Goal: Task Accomplishment & Management: Use online tool/utility

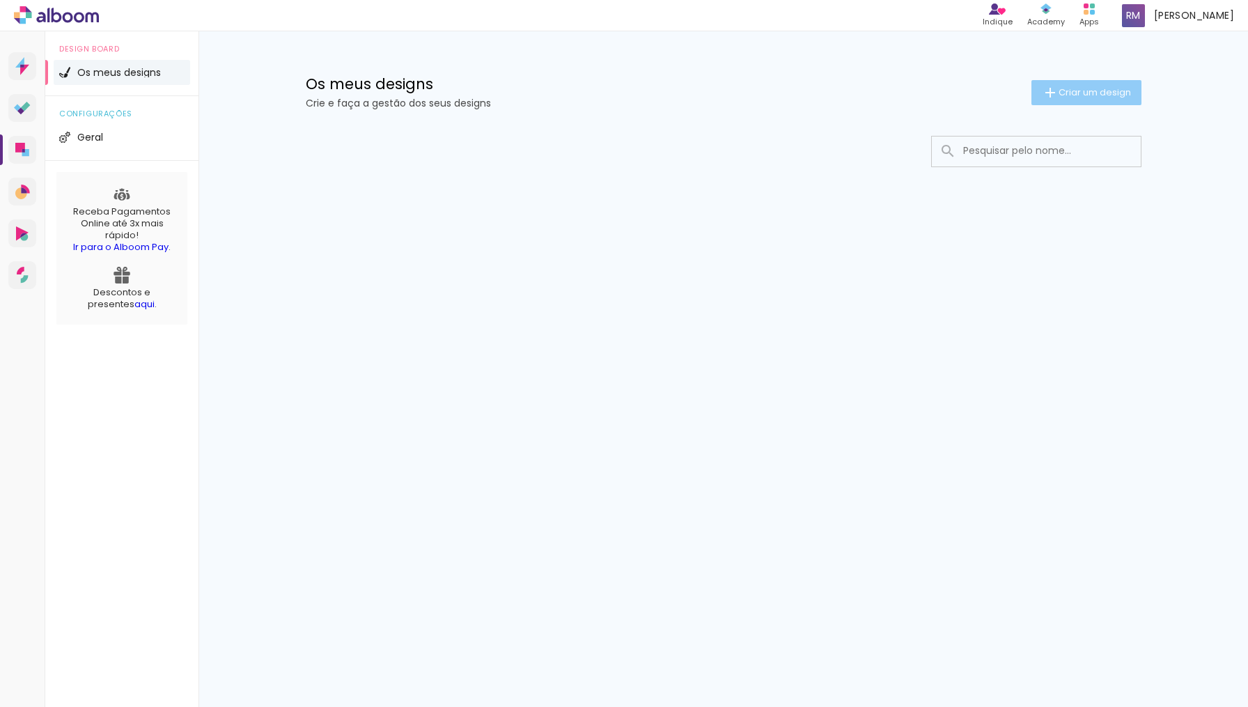
click at [1078, 96] on span "Criar um design" at bounding box center [1094, 92] width 72 height 9
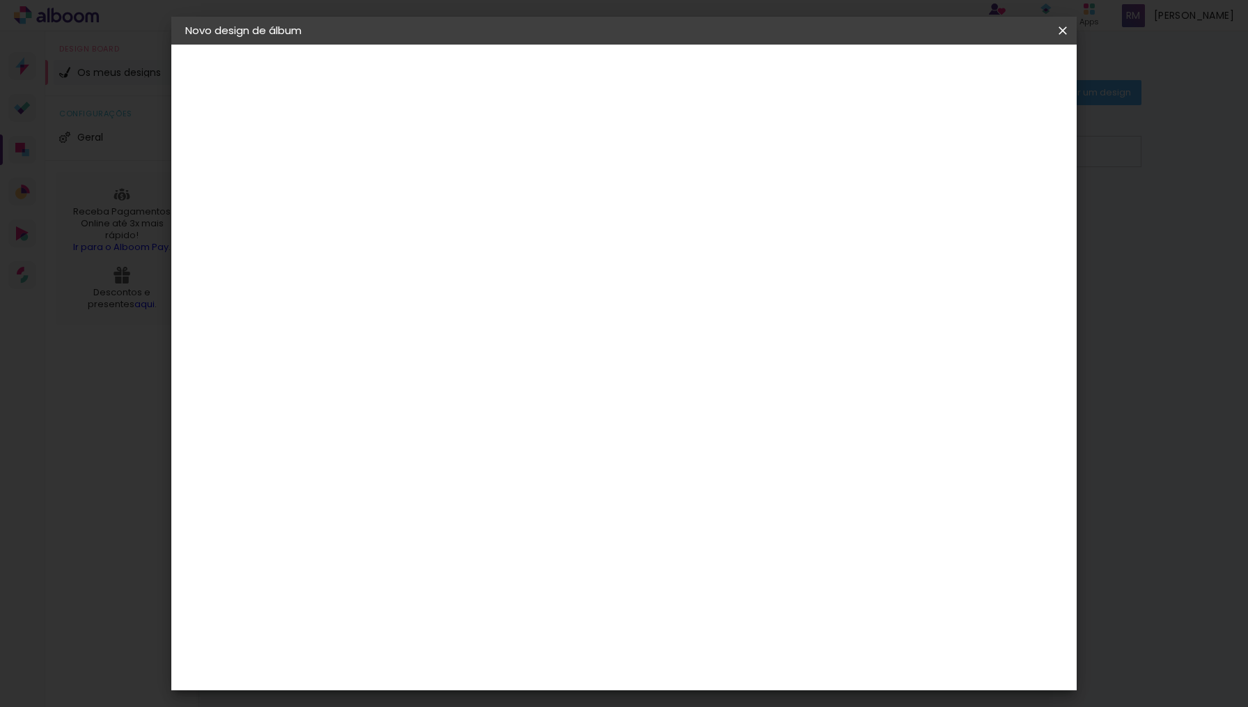
click at [413, 191] on input at bounding box center [413, 187] width 0 height 22
type input "Portfólio eventos"
type paper-input "Portfólio eventos"
click at [0, 0] on slot "Avançar" at bounding box center [0, 0] width 0 height 0
click at [0, 0] on slot "Tamanho Livre" at bounding box center [0, 0] width 0 height 0
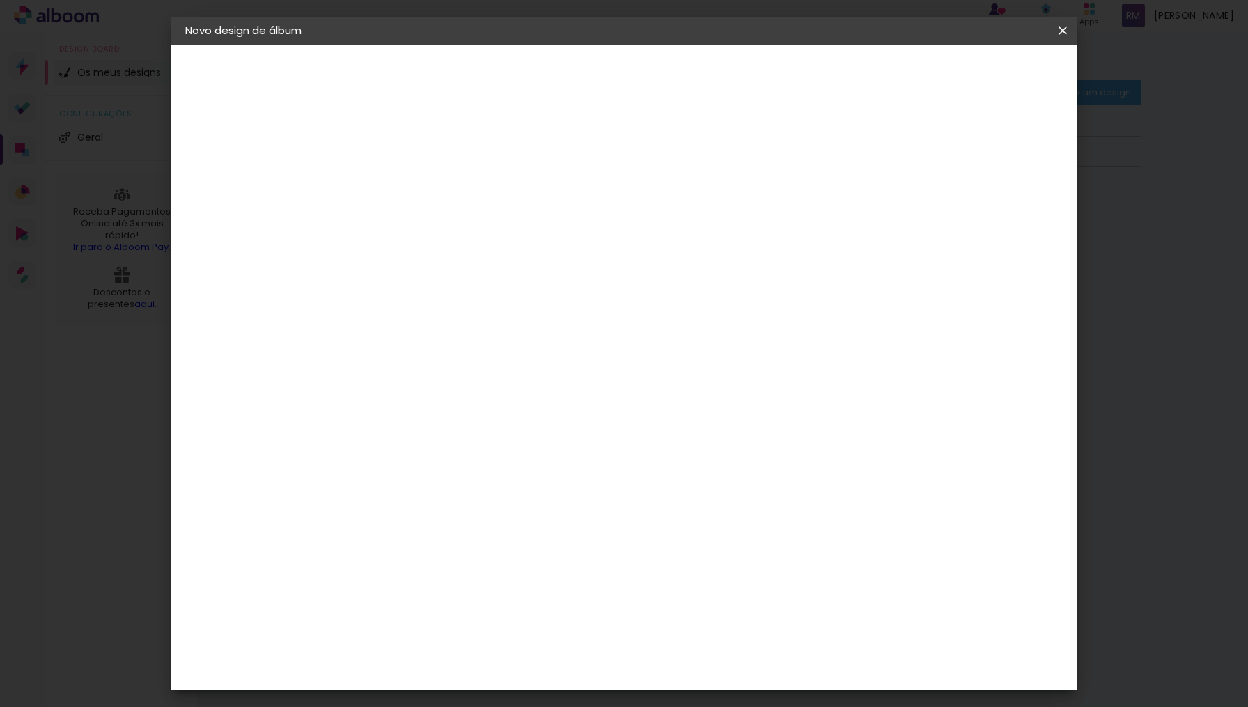
click at [0, 0] on slot "Avançar" at bounding box center [0, 0] width 0 height 0
type input "1"
type paper-input "1"
click at [425, 160] on input "1" at bounding box center [403, 159] width 48 height 17
type input "0"
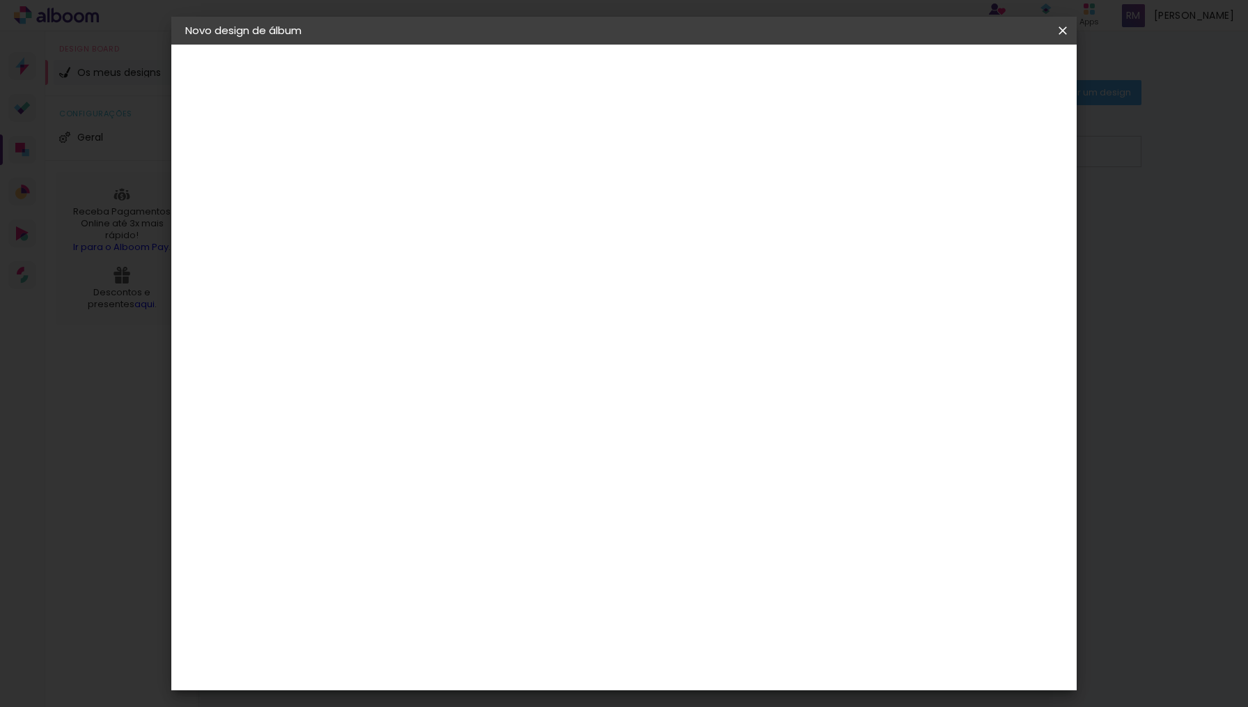
type paper-input "0"
click at [424, 165] on input "0" at bounding box center [403, 159] width 48 height 17
type input "1"
type paper-input "1"
click at [424, 157] on input "1" at bounding box center [403, 159] width 48 height 17
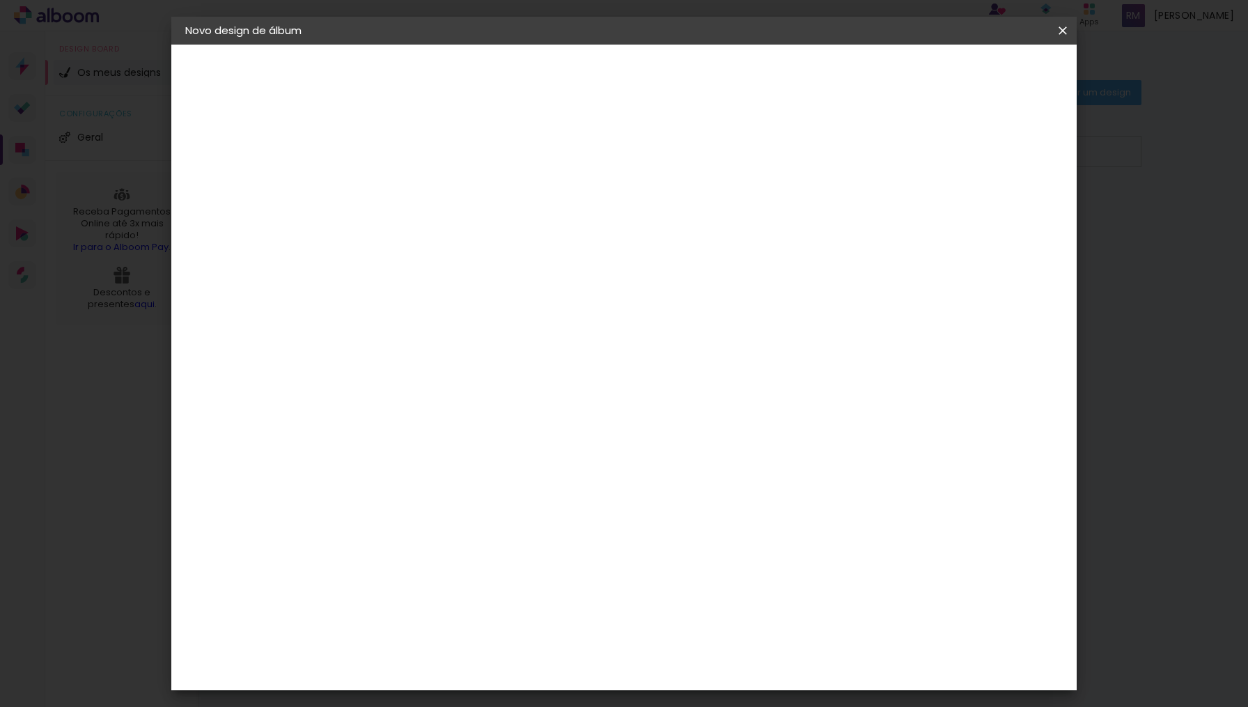
type input "2"
type paper-input "2"
click at [424, 157] on input "2" at bounding box center [403, 159] width 48 height 17
click at [909, 165] on div at bounding box center [903, 160] width 13 height 13
type paper-checkbox "on"
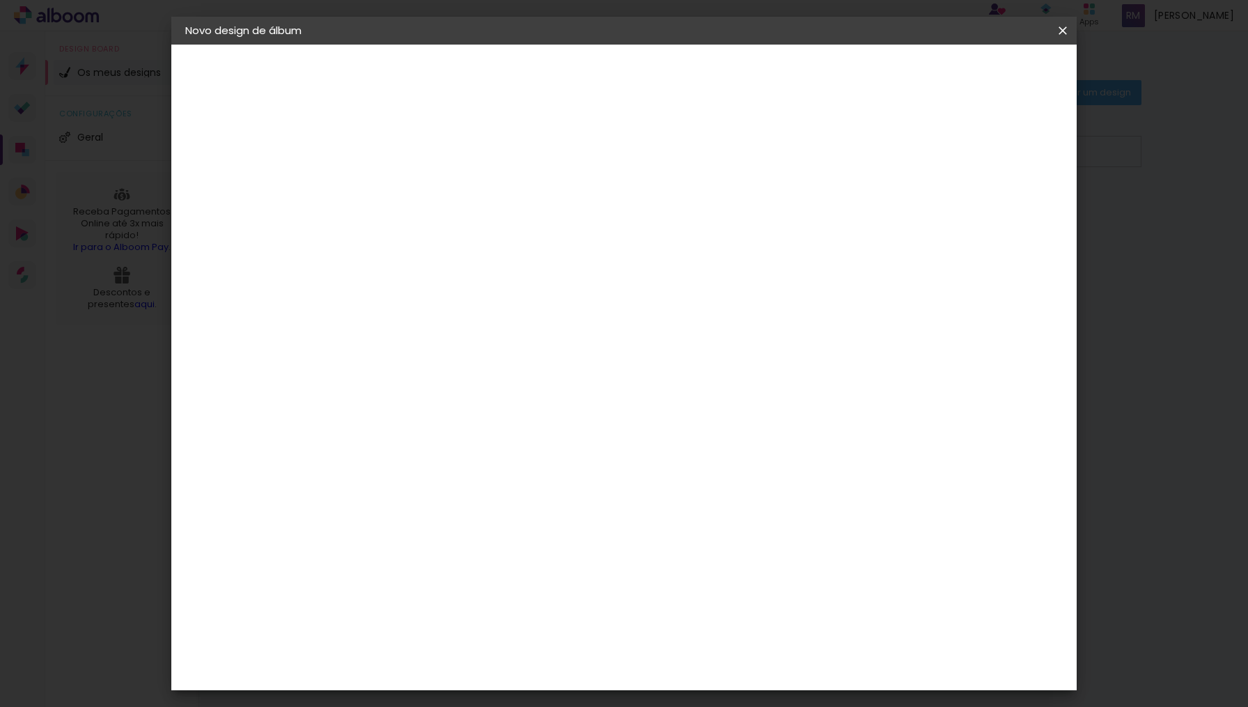
click at [909, 165] on div at bounding box center [903, 160] width 13 height 13
click at [717, 584] on input "60" at bounding box center [706, 586] width 36 height 21
type input "42"
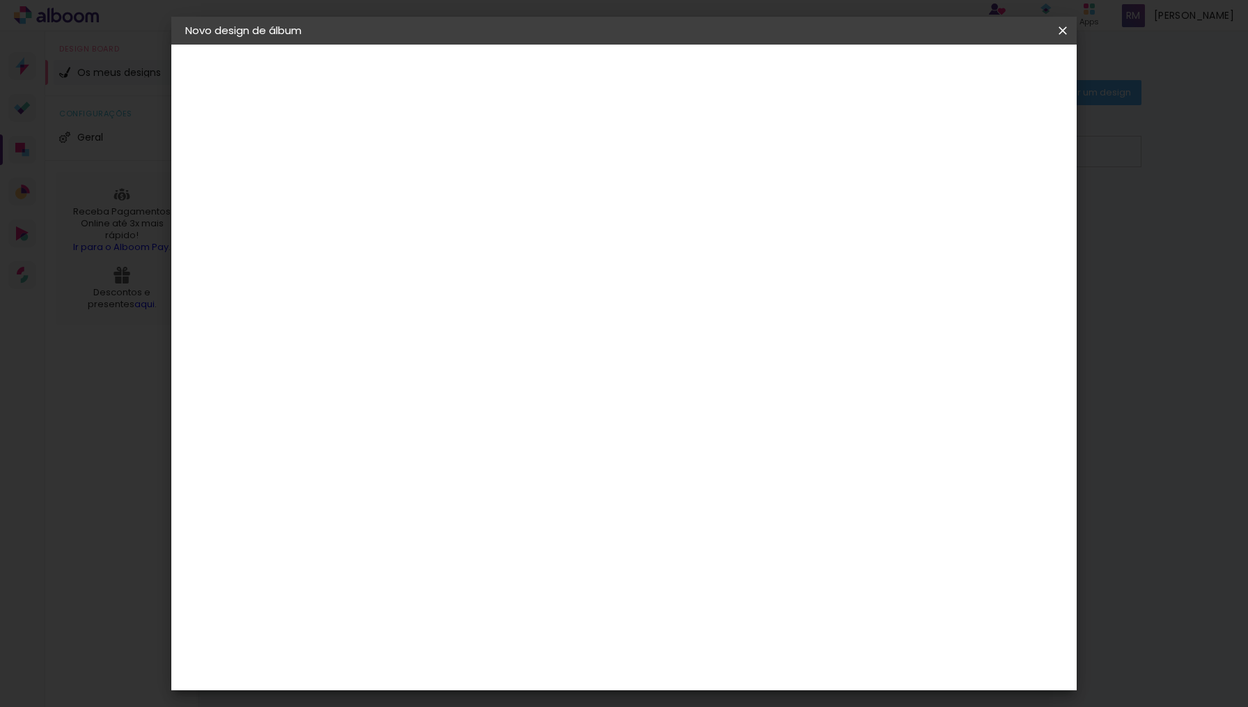
type paper-input "42"
click at [366, 275] on div "cm" at bounding box center [377, 459] width 68 height 398
click at [386, 418] on input "30" at bounding box center [369, 417] width 36 height 21
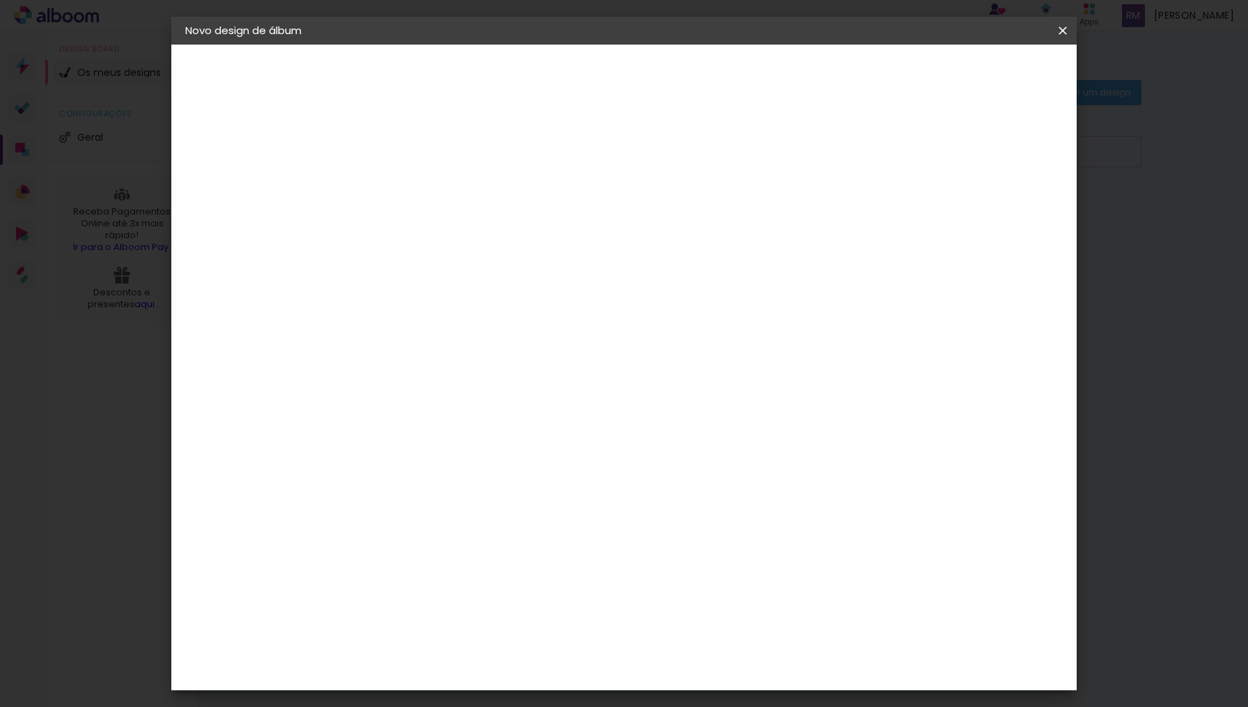
scroll to position [70, 0]
type input "29,7"
type paper-input "29,7"
click at [986, 75] on span "Iniciar design" at bounding box center [953, 74] width 63 height 10
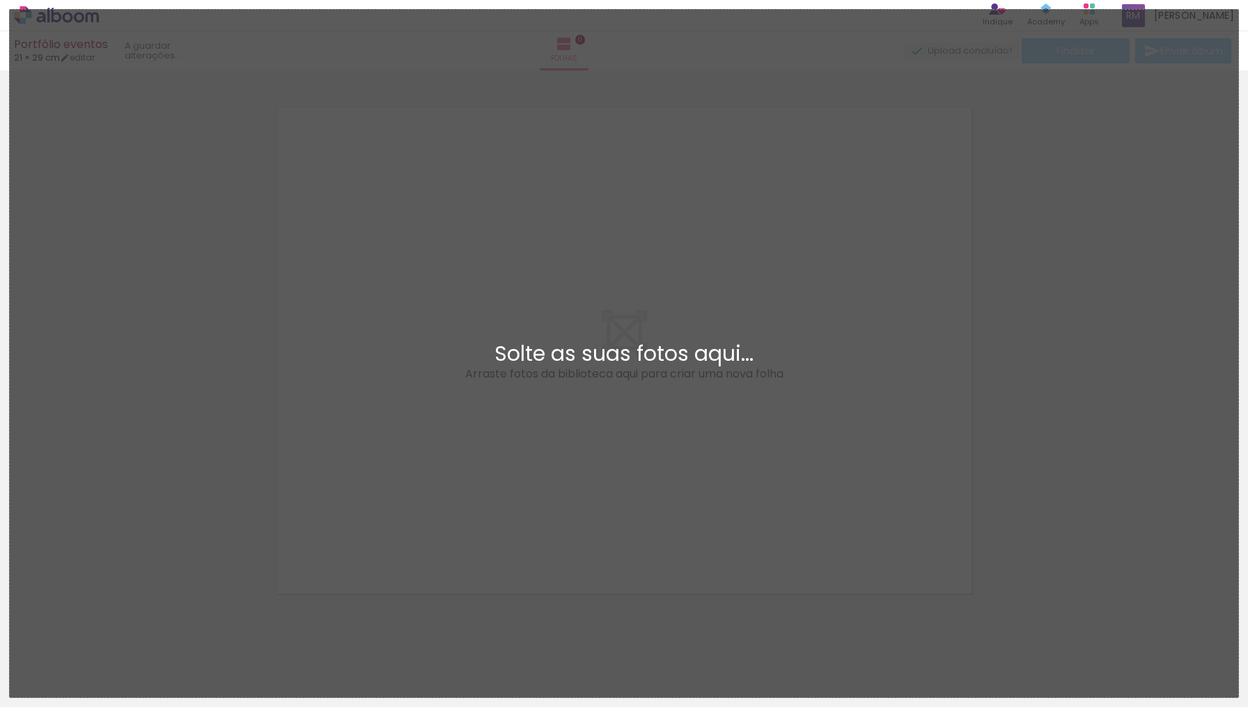
scroll to position [17, 0]
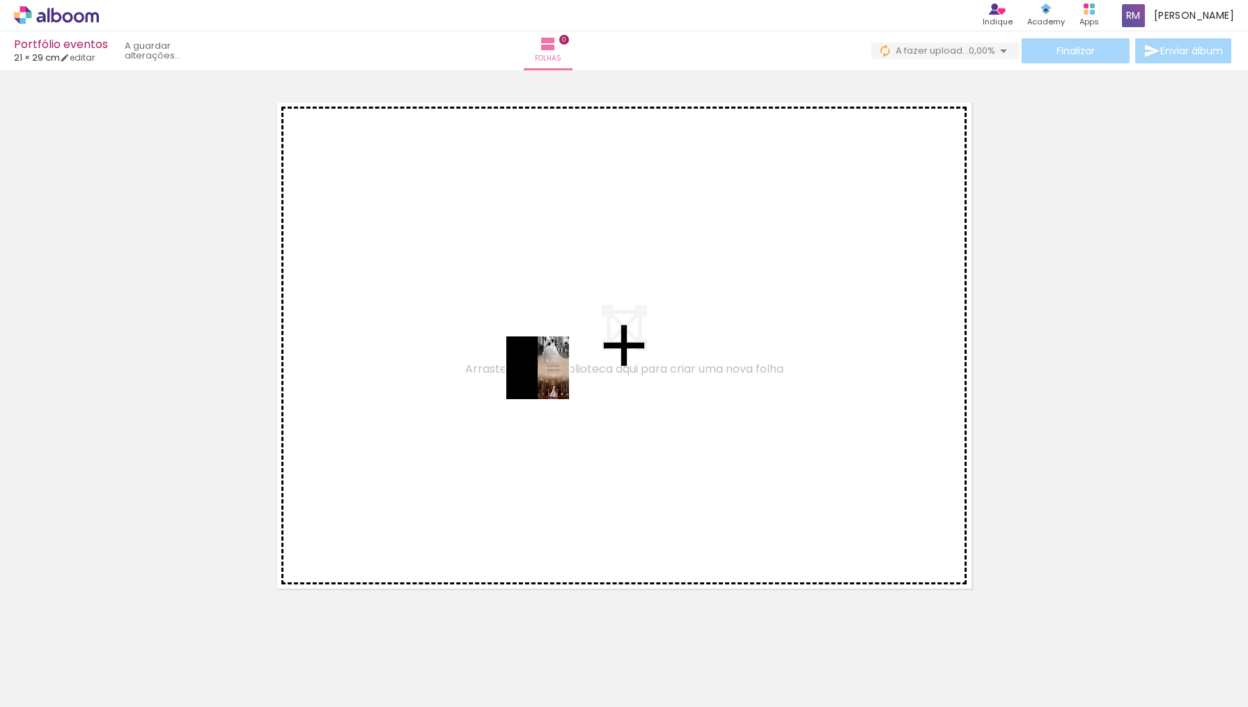
drag, startPoint x: 157, startPoint y: 664, endPoint x: 548, endPoint y: 377, distance: 484.7
click at [548, 377] on quentale-workspace at bounding box center [624, 353] width 1248 height 707
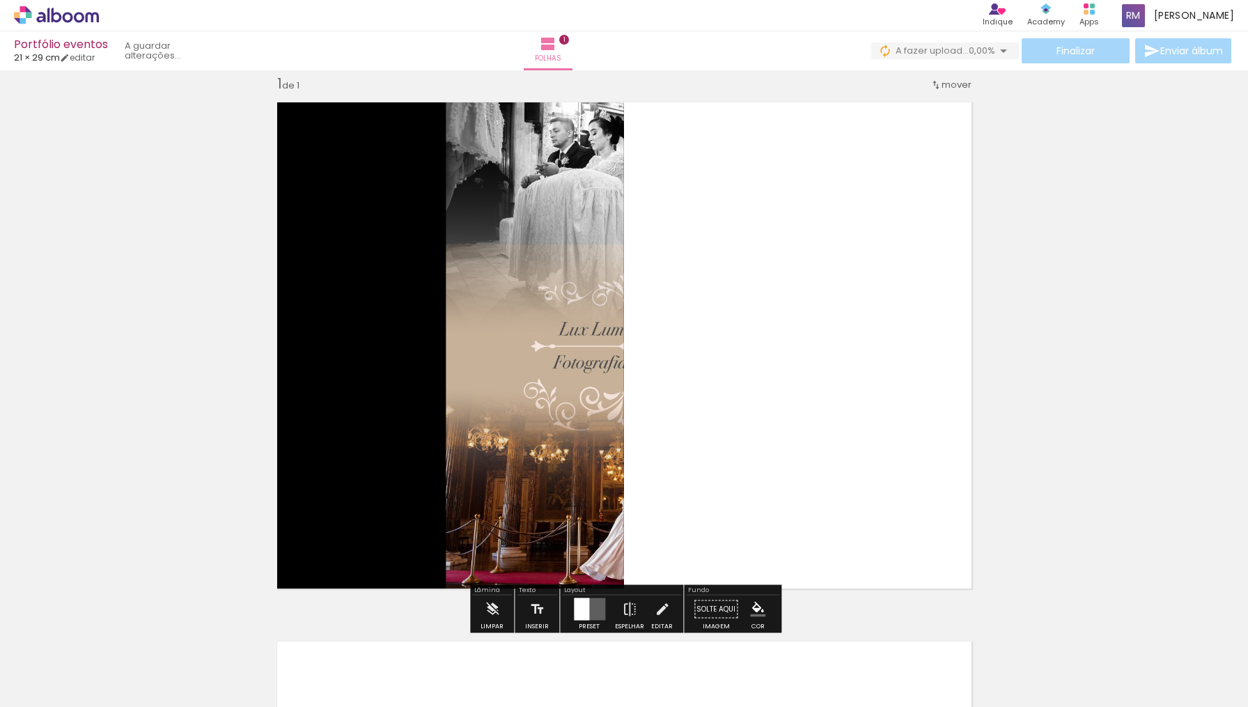
click at [568, 253] on quentale-photo at bounding box center [446, 345] width 356 height 504
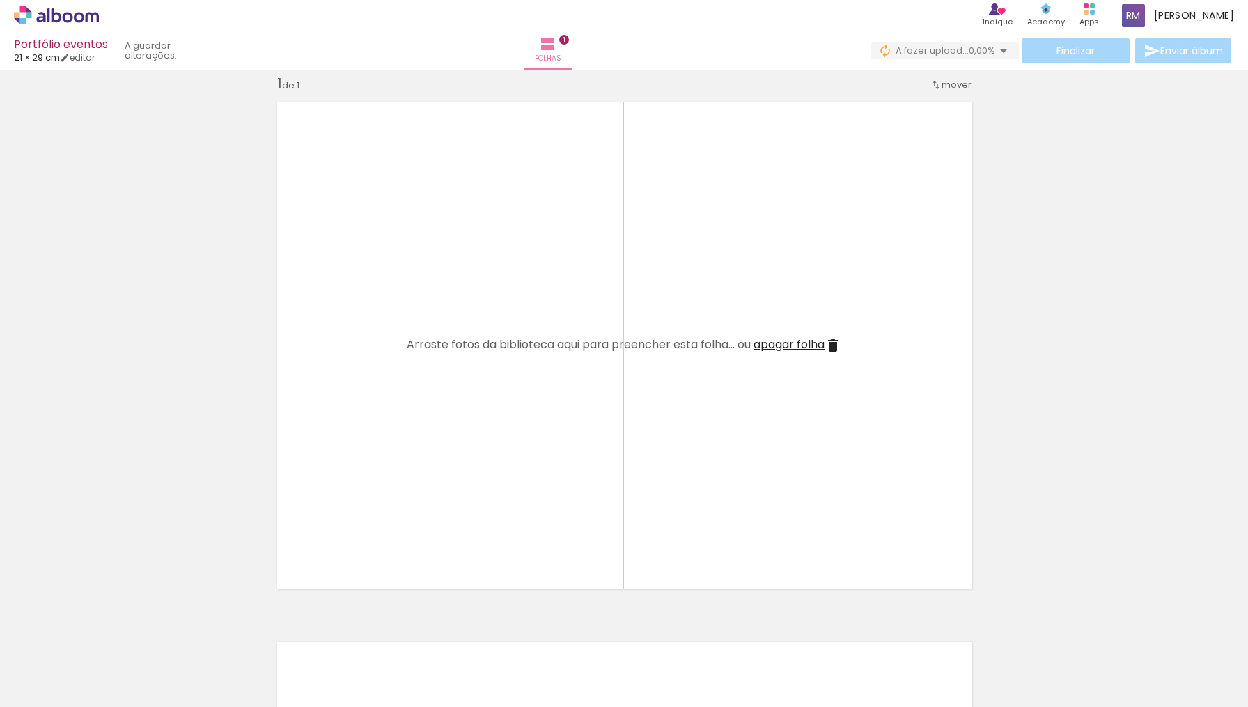
drag, startPoint x: 468, startPoint y: 423, endPoint x: 85, endPoint y: 425, distance: 382.9
click at [113, 631] on iron-icon at bounding box center [109, 632] width 15 height 15
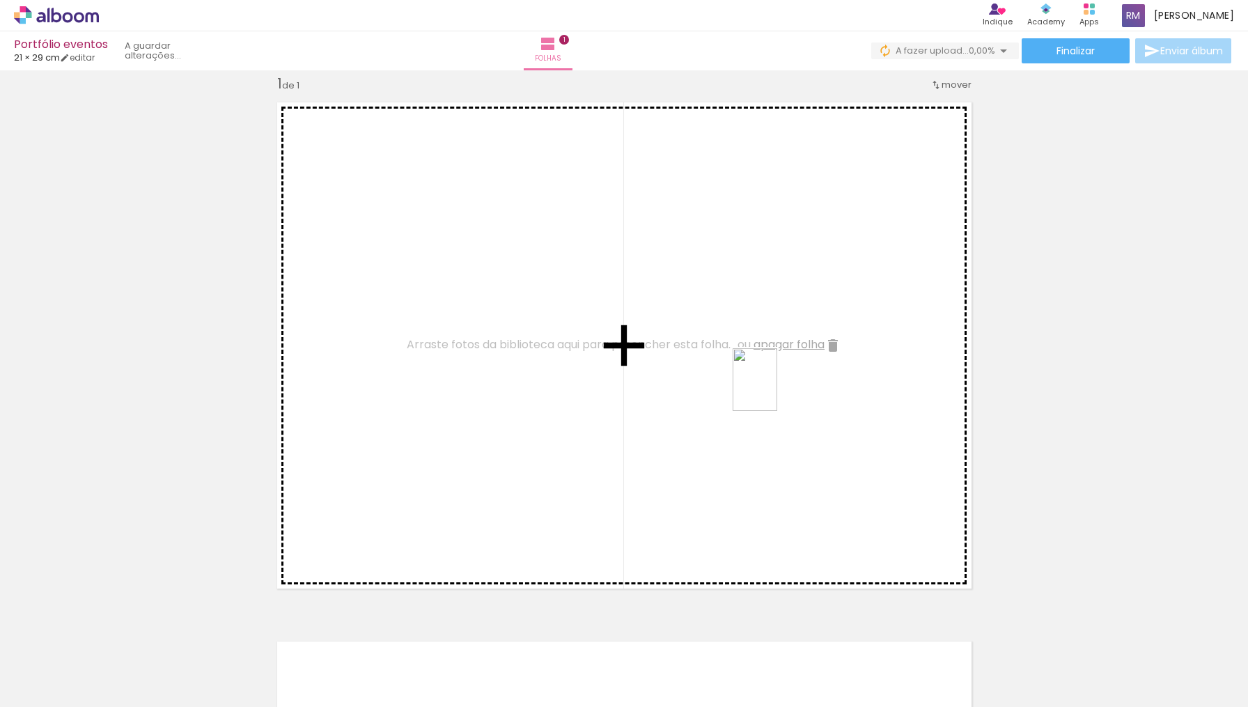
drag, startPoint x: 155, startPoint y: 647, endPoint x: 774, endPoint y: 390, distance: 671.1
click at [774, 390] on quentale-workspace at bounding box center [624, 353] width 1248 height 707
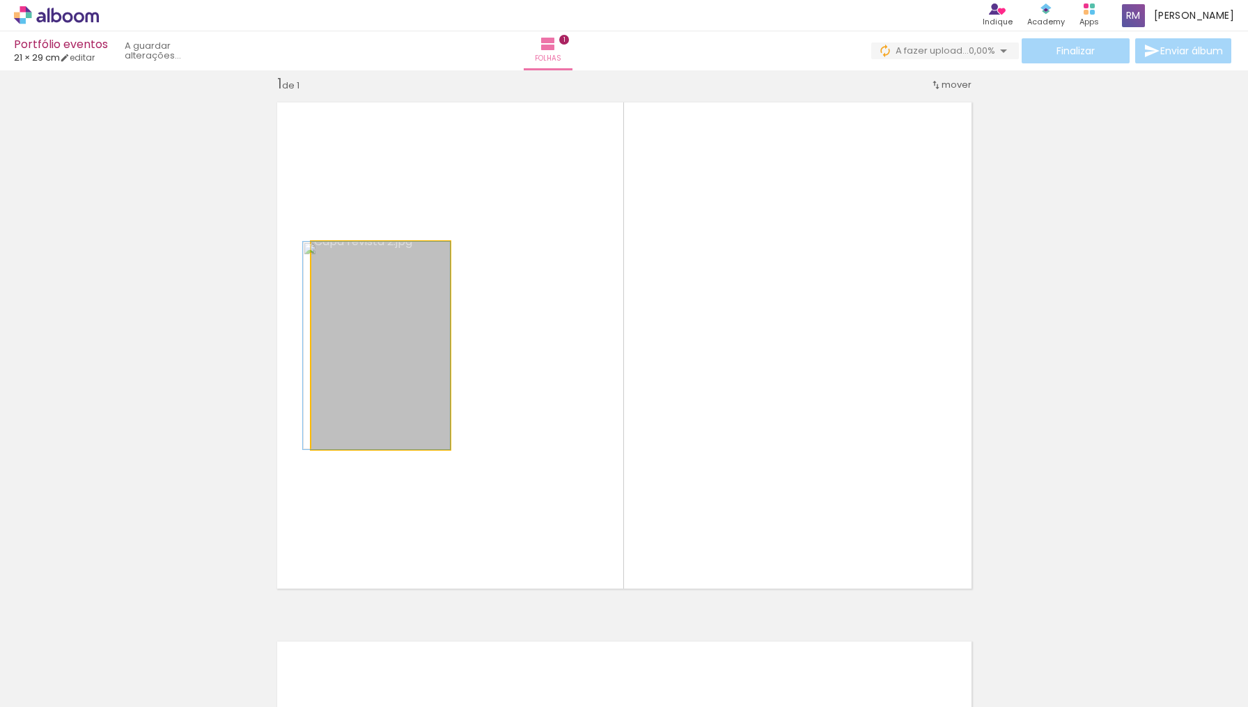
drag, startPoint x: 388, startPoint y: 295, endPoint x: 328, endPoint y: 343, distance: 76.8
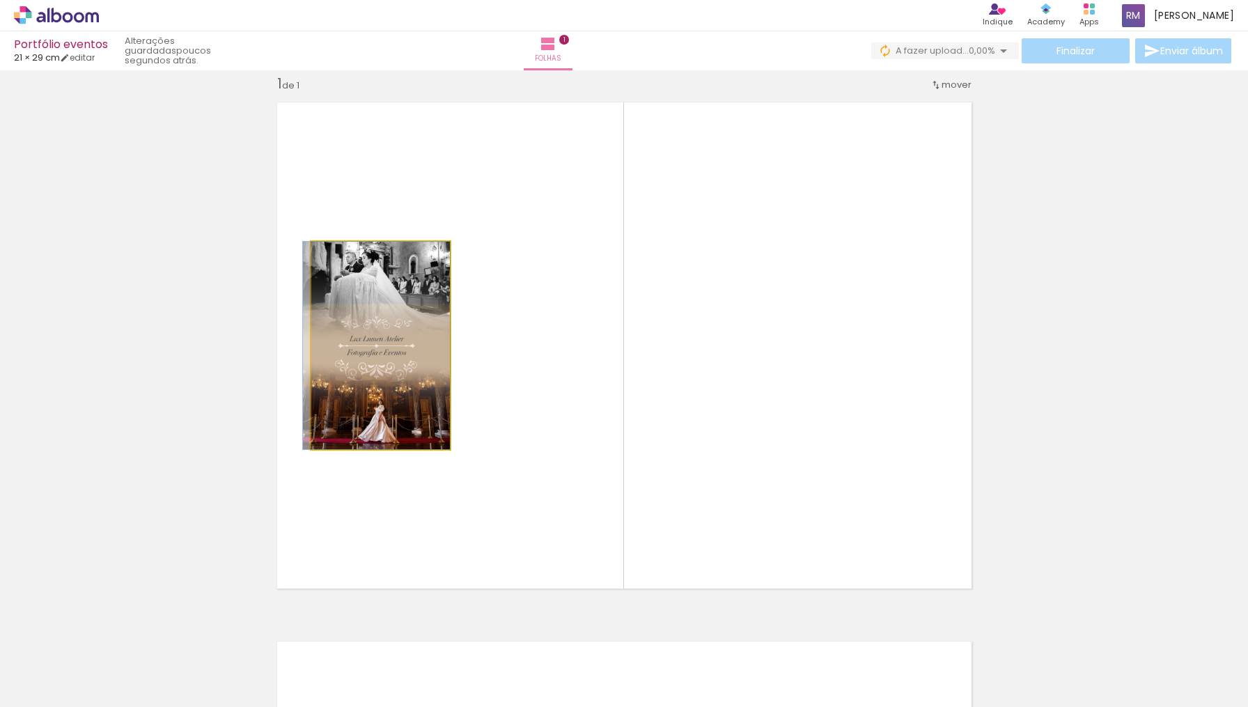
click at [352, 321] on quentale-photo at bounding box center [380, 345] width 139 height 207
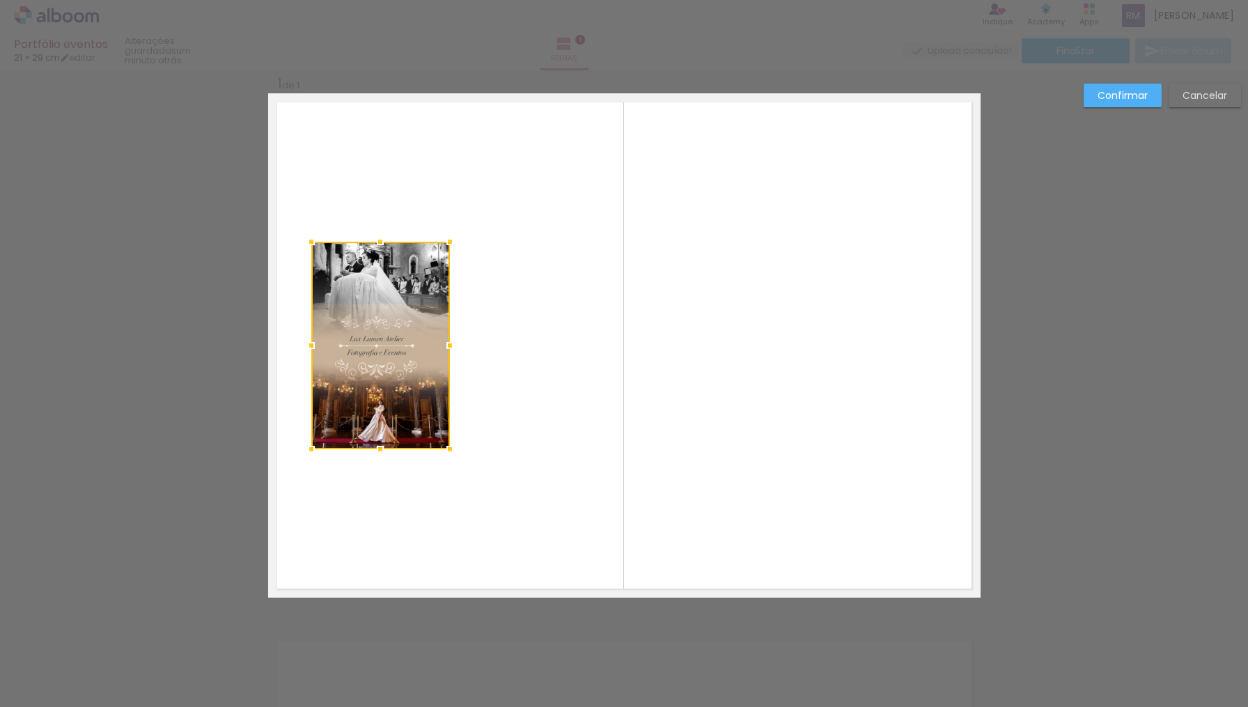
click at [388, 313] on div at bounding box center [380, 345] width 139 height 207
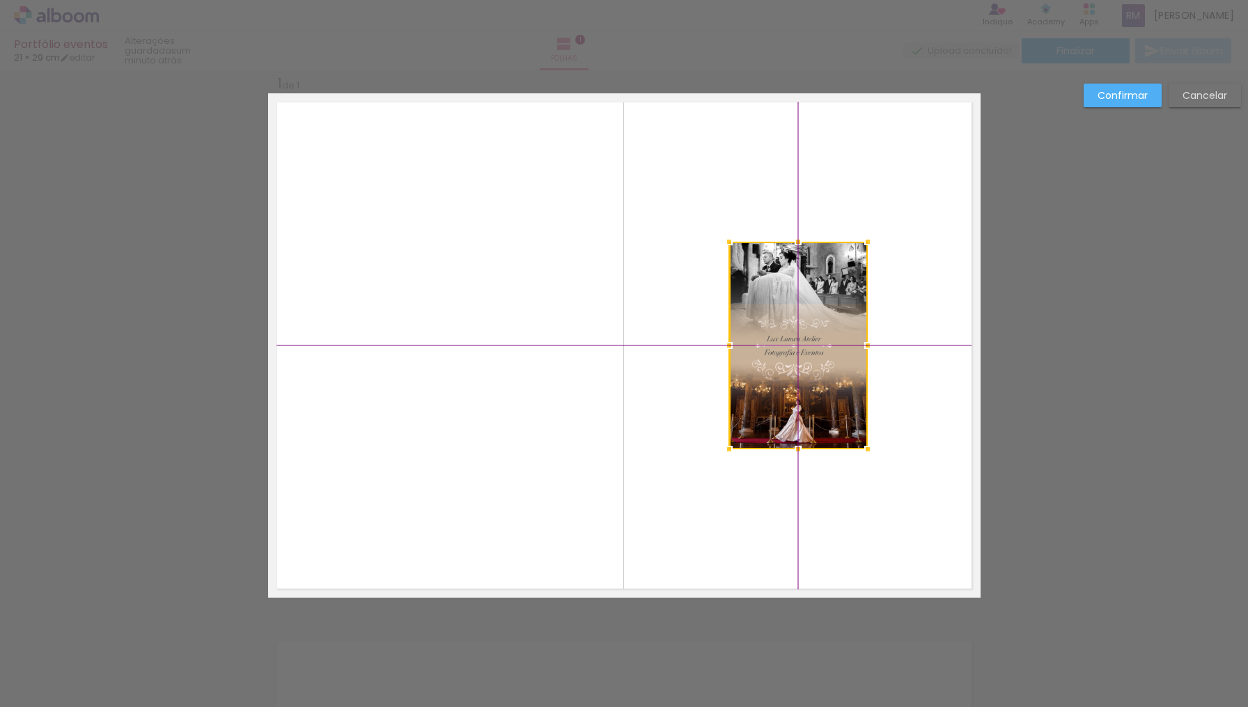
drag, startPoint x: 388, startPoint y: 313, endPoint x: 789, endPoint y: 296, distance: 401.4
click at [789, 296] on div at bounding box center [798, 345] width 139 height 207
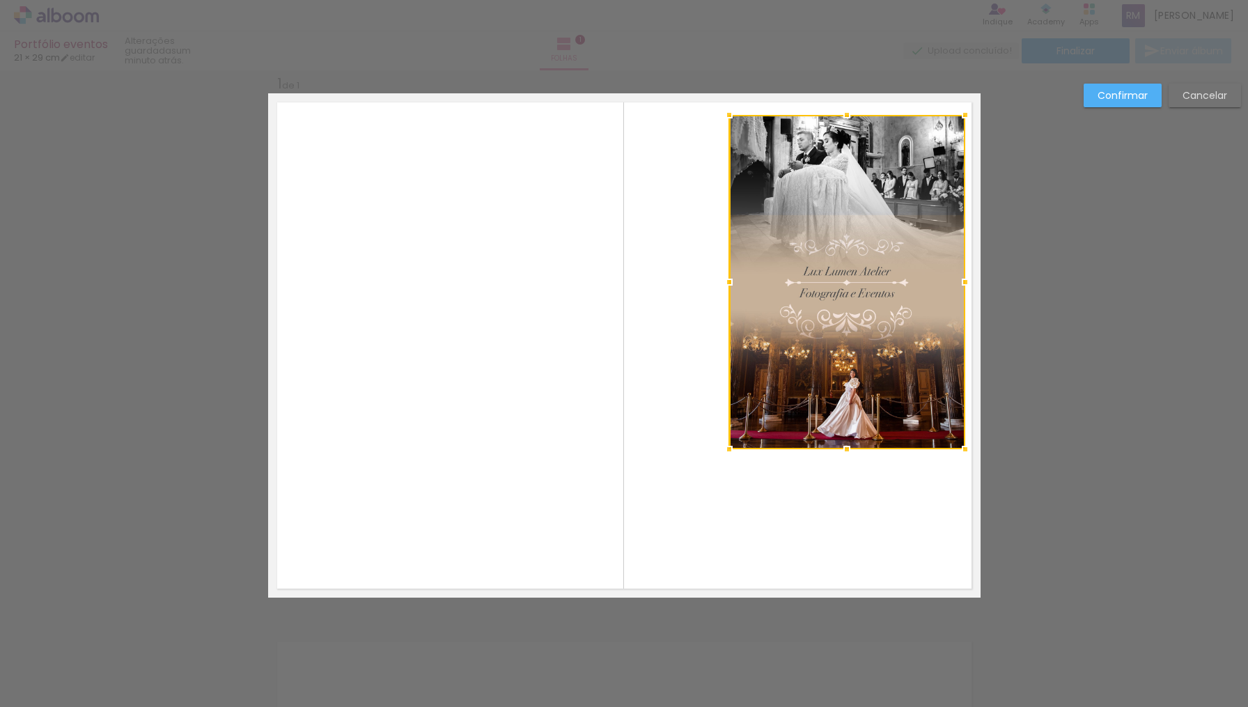
drag, startPoint x: 866, startPoint y: 242, endPoint x: 1034, endPoint y: 132, distance: 200.3
click at [1034, 132] on div "Inserir folha 1 de 1 Confirmar Cancelar" at bounding box center [624, 608] width 1248 height 1111
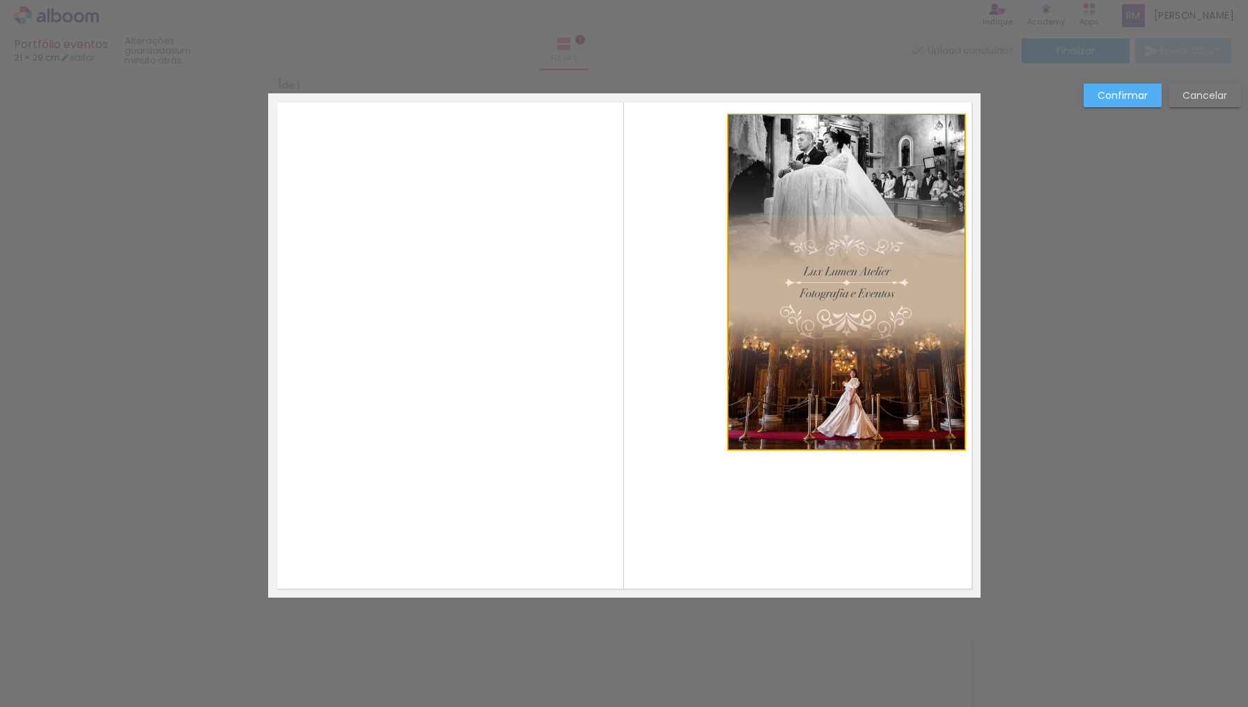
click at [751, 422] on quentale-photo at bounding box center [846, 282] width 236 height 334
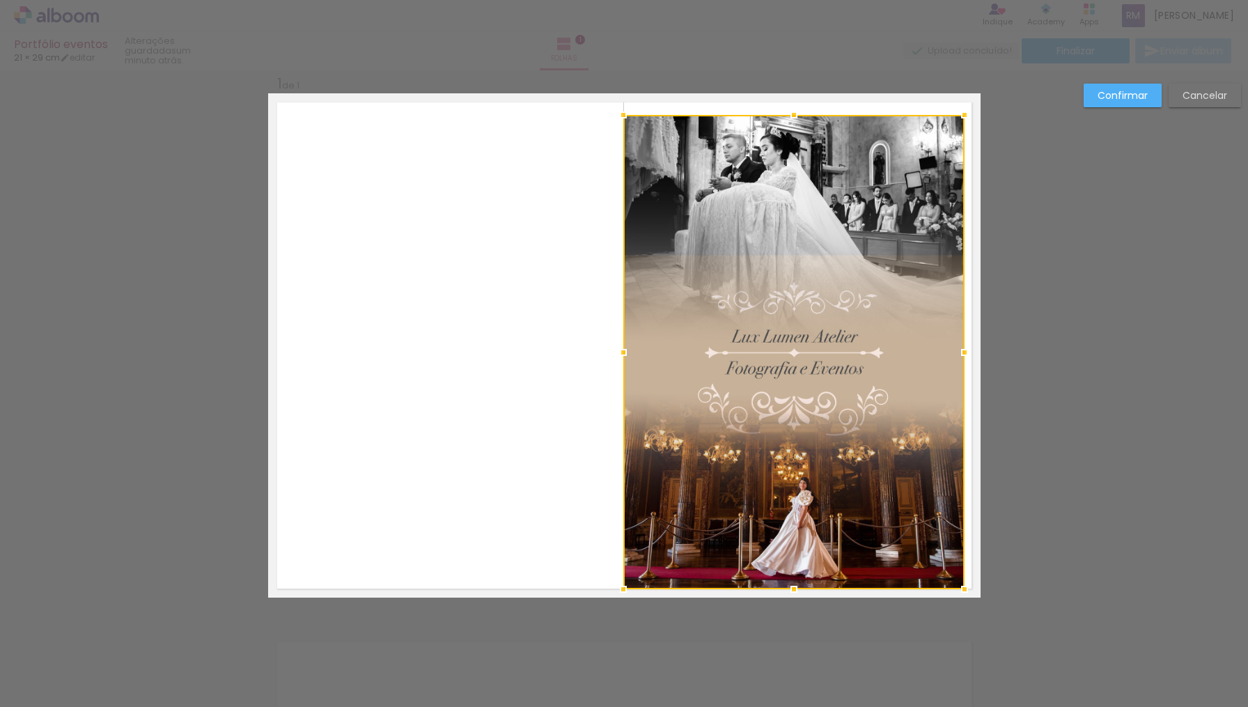
drag, startPoint x: 733, startPoint y: 448, endPoint x: 574, endPoint y: 588, distance: 212.1
click at [574, 588] on album-spread "1 de 1" at bounding box center [624, 345] width 712 height 504
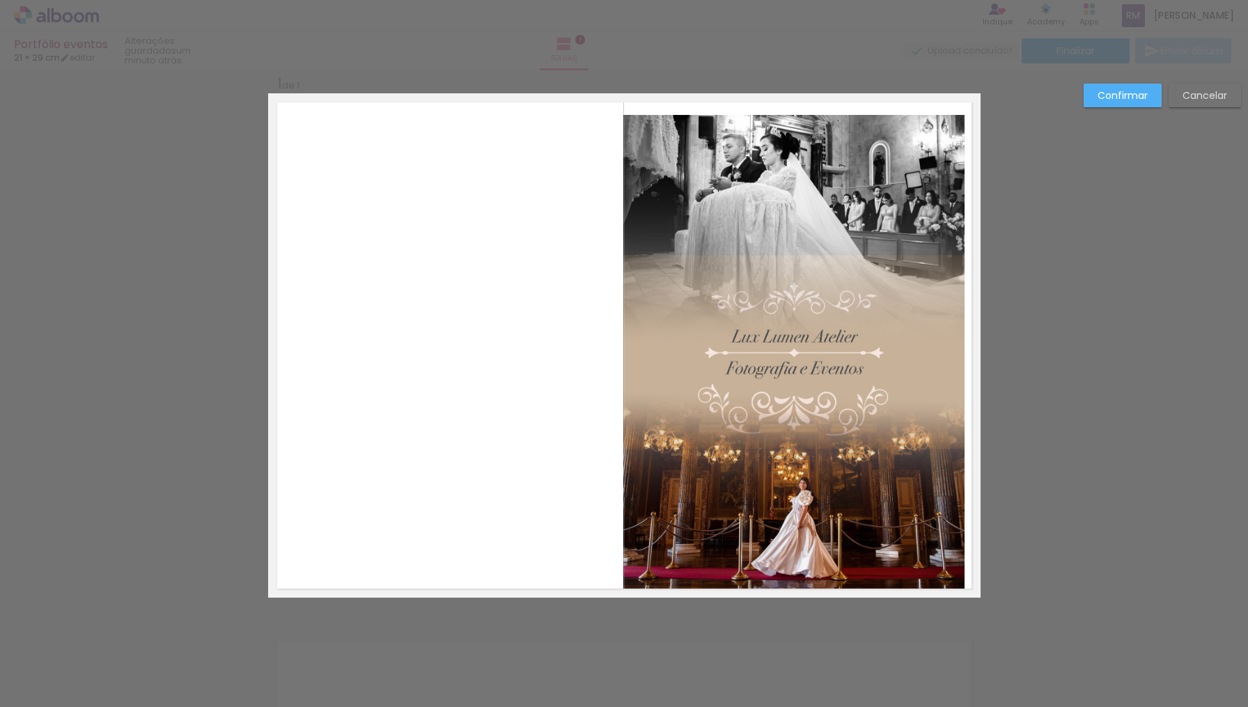
click at [941, 141] on quentale-photo at bounding box center [793, 352] width 341 height 474
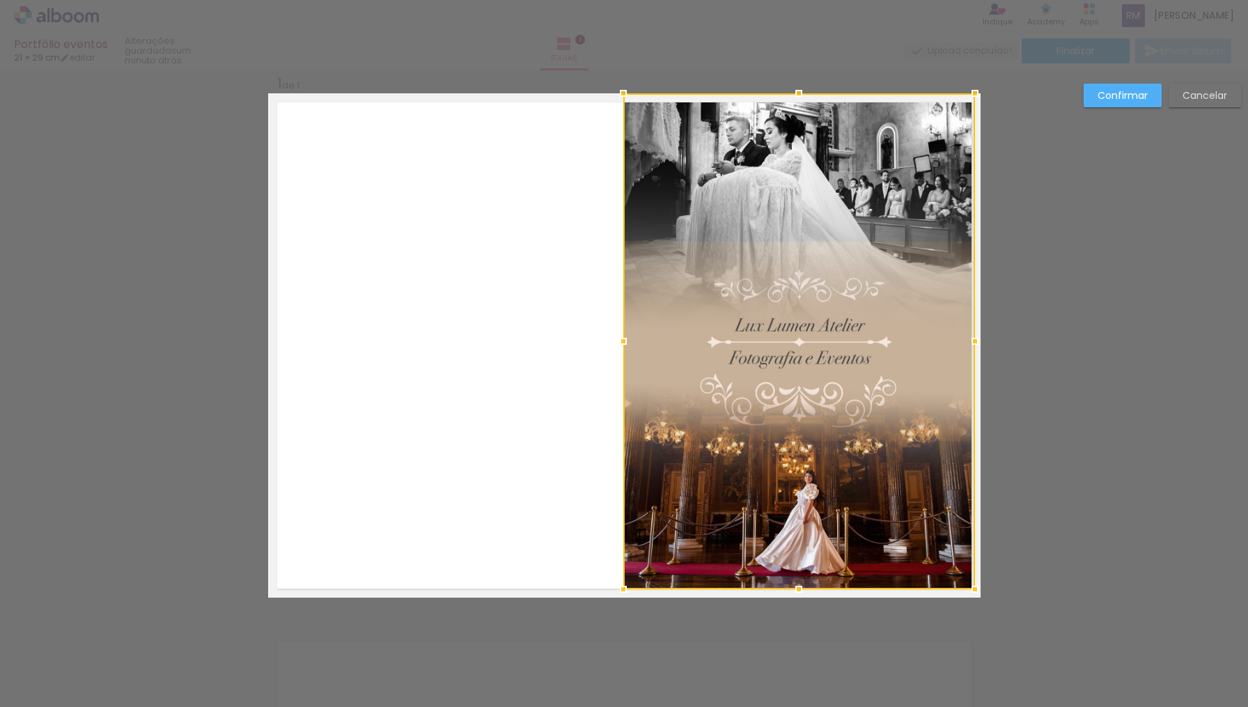
drag, startPoint x: 959, startPoint y: 115, endPoint x: 970, endPoint y: 97, distance: 20.3
click at [970, 97] on div at bounding box center [975, 93] width 28 height 28
click at [0, 0] on slot "Cancelar" at bounding box center [0, 0] width 0 height 0
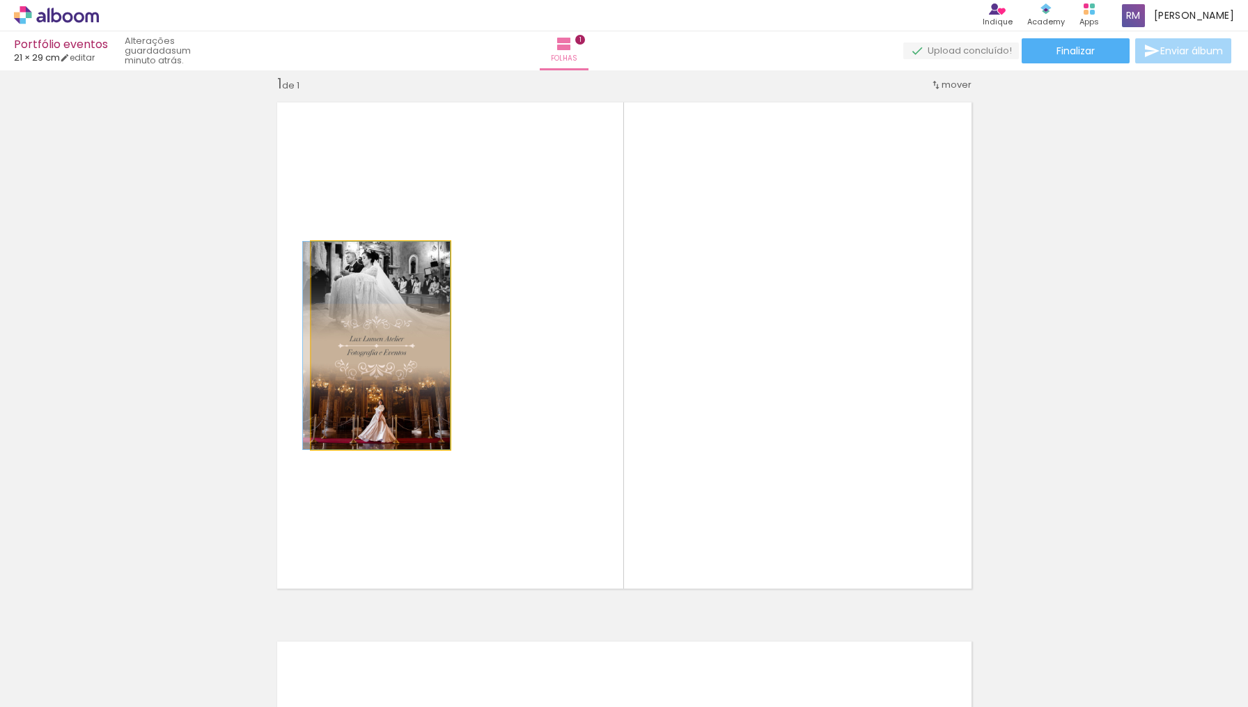
click at [336, 377] on quentale-photo at bounding box center [380, 345] width 139 height 207
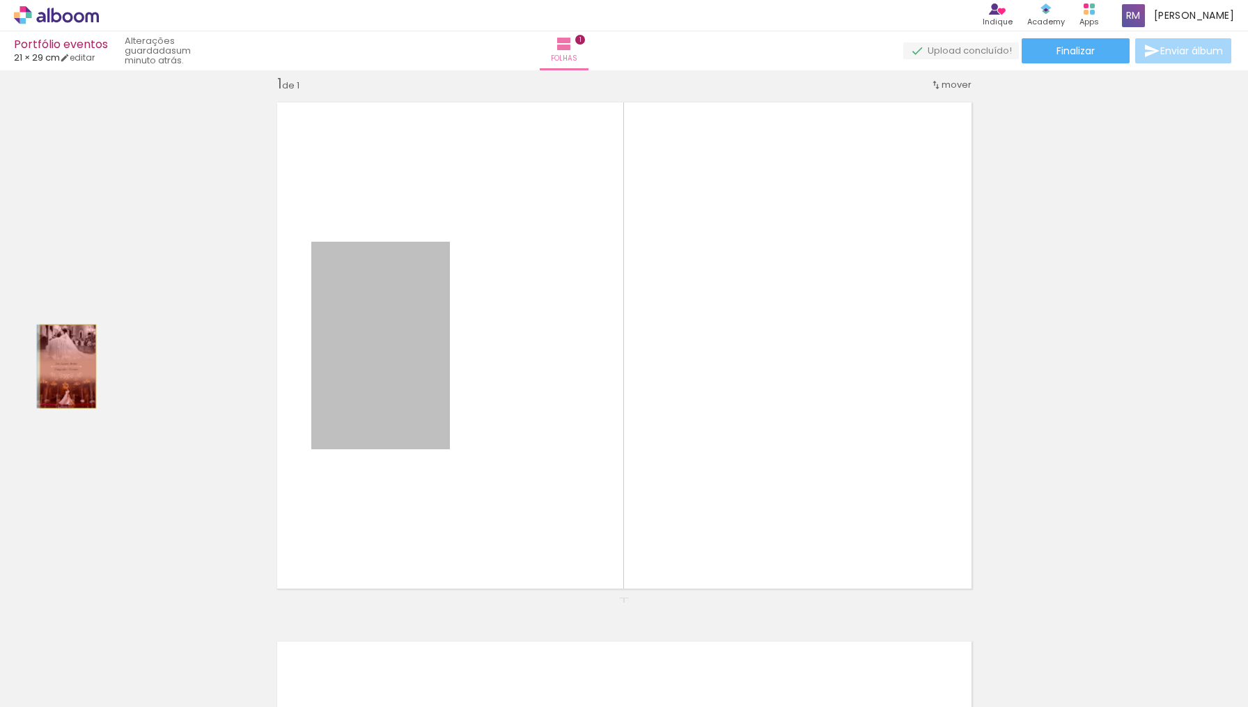
drag, startPoint x: 377, startPoint y: 366, endPoint x: 68, endPoint y: 366, distance: 309.1
